Goal: Transaction & Acquisition: Purchase product/service

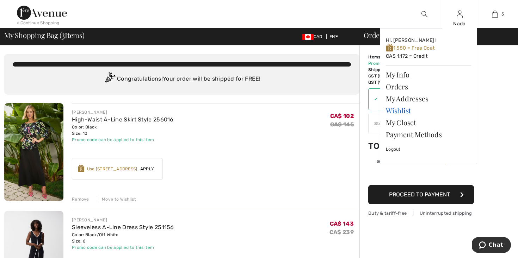
click at [402, 107] on link "Wishlist" at bounding box center [428, 111] width 85 height 12
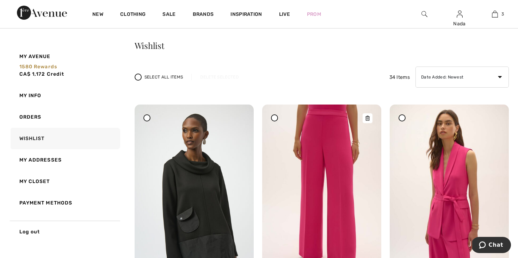
scroll to position [17, 0]
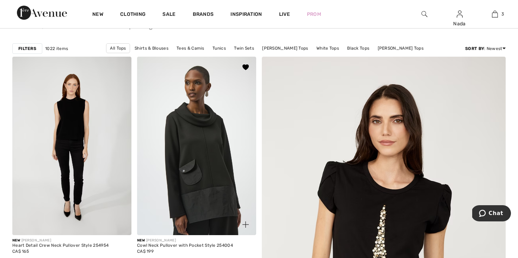
scroll to position [81, 0]
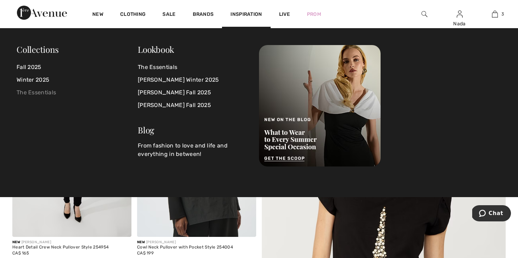
click at [45, 96] on link "The Essentials" at bounding box center [77, 92] width 121 height 13
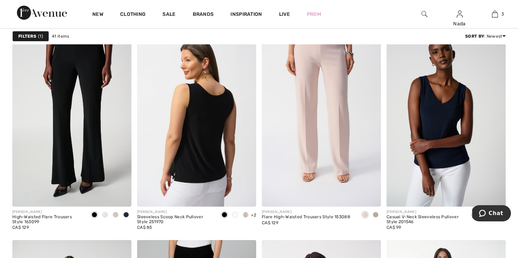
scroll to position [777, 0]
